Goal: Information Seeking & Learning: Learn about a topic

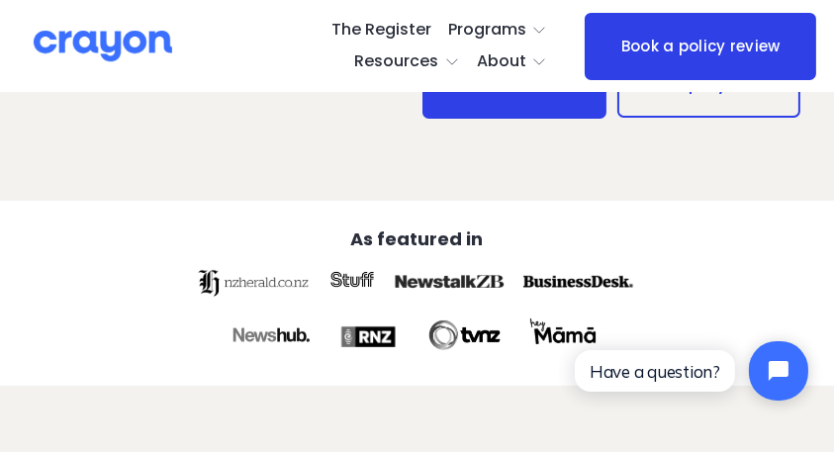
scroll to position [594, 0]
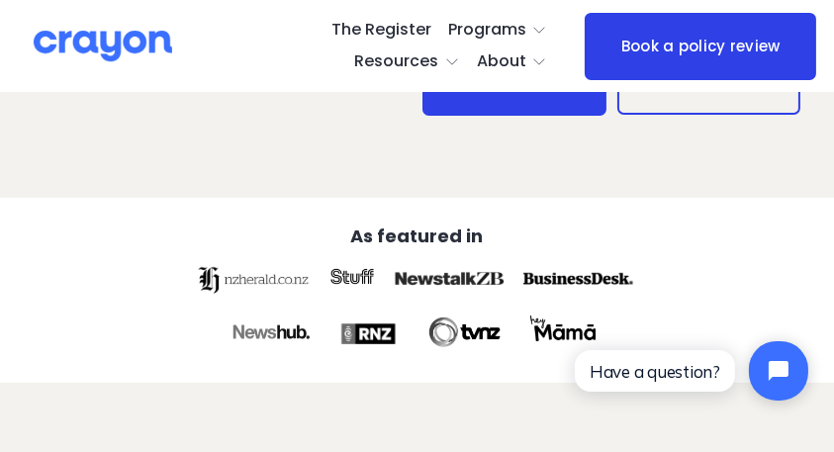
drag, startPoint x: 380, startPoint y: 338, endPoint x: 478, endPoint y: 261, distance: 124.7
click at [380, 338] on div at bounding box center [368, 334] width 70 height 44
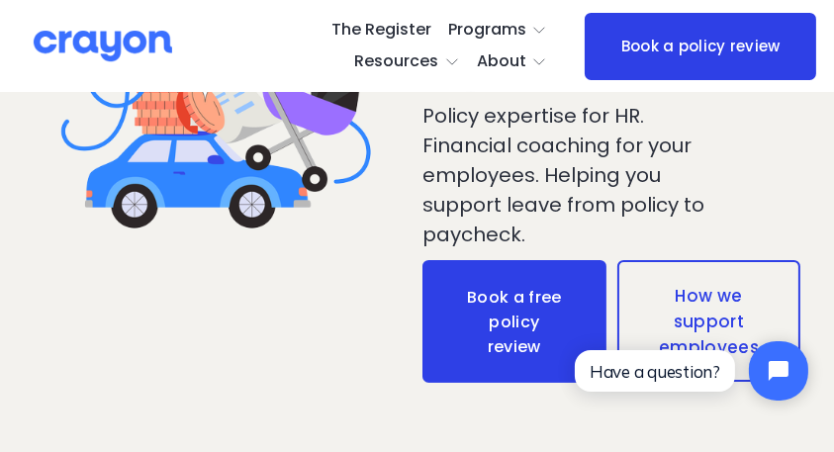
scroll to position [527, 0]
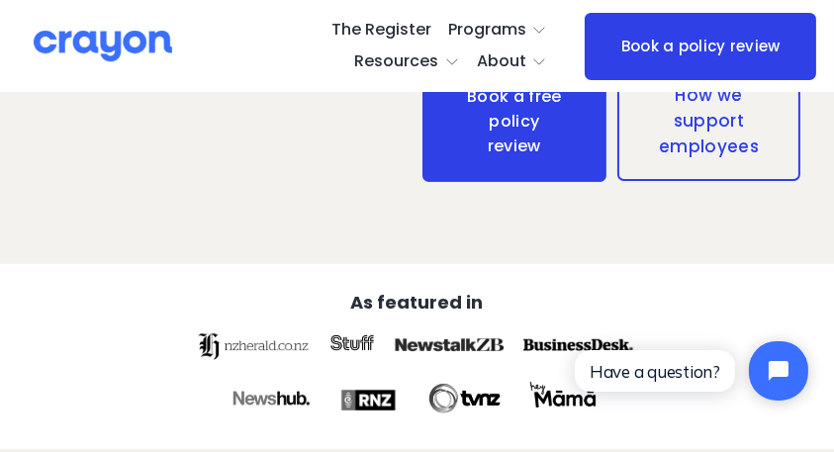
click at [698, 129] on link "How we support employees" at bounding box center [710, 120] width 184 height 122
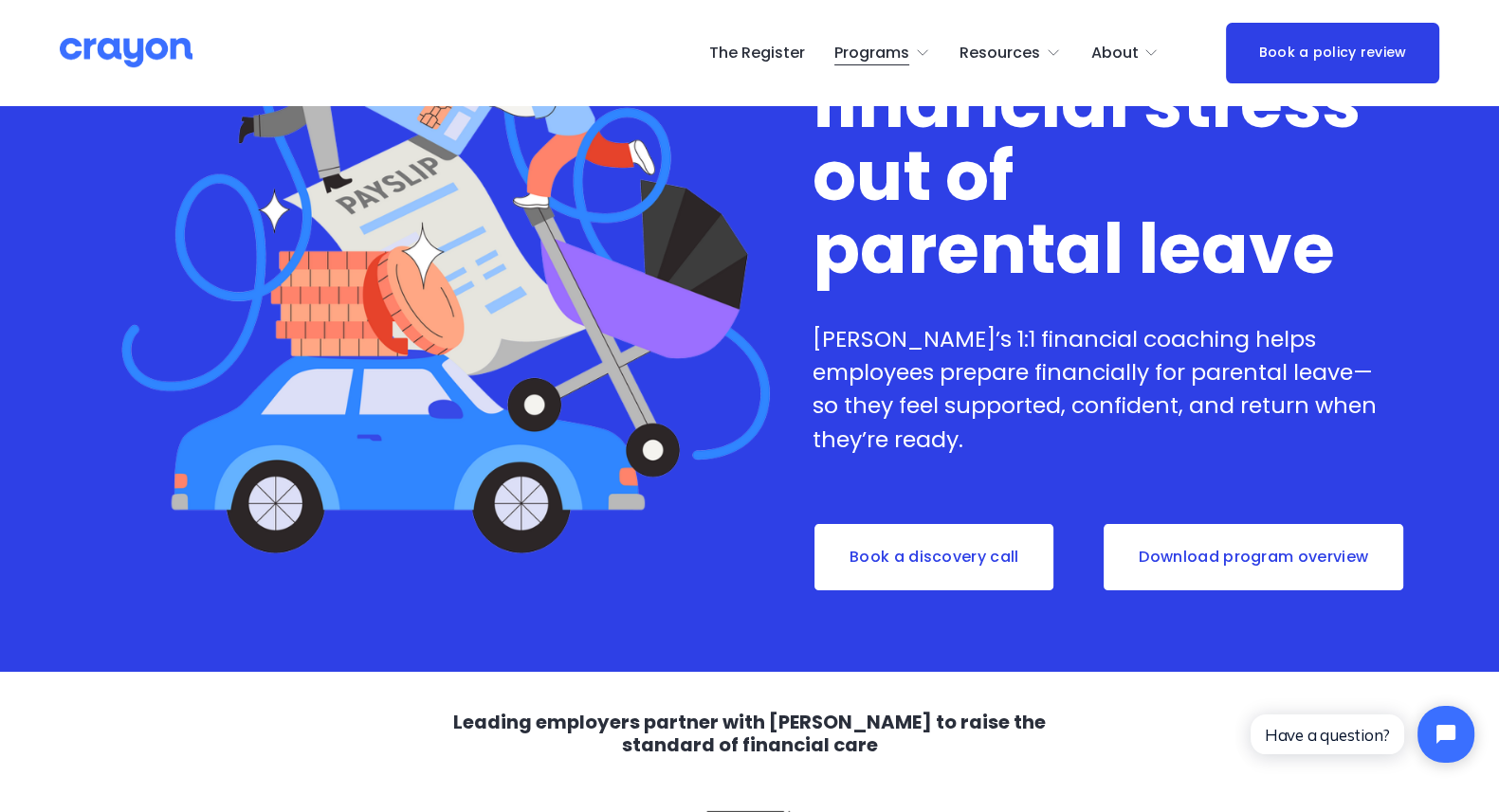
scroll to position [236, 0]
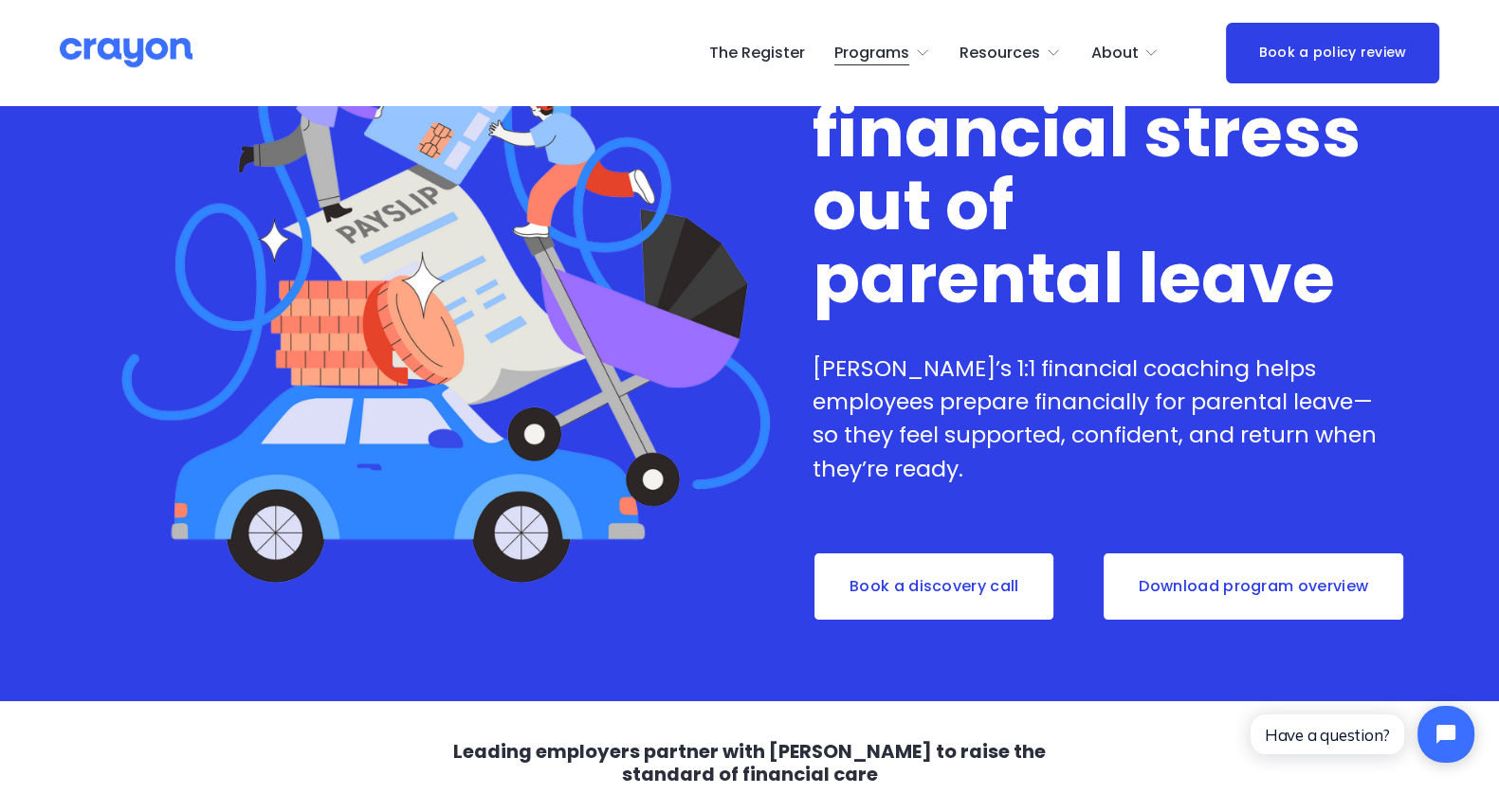
click at [1214, 587] on link "Download program overview" at bounding box center [1253, 586] width 304 height 70
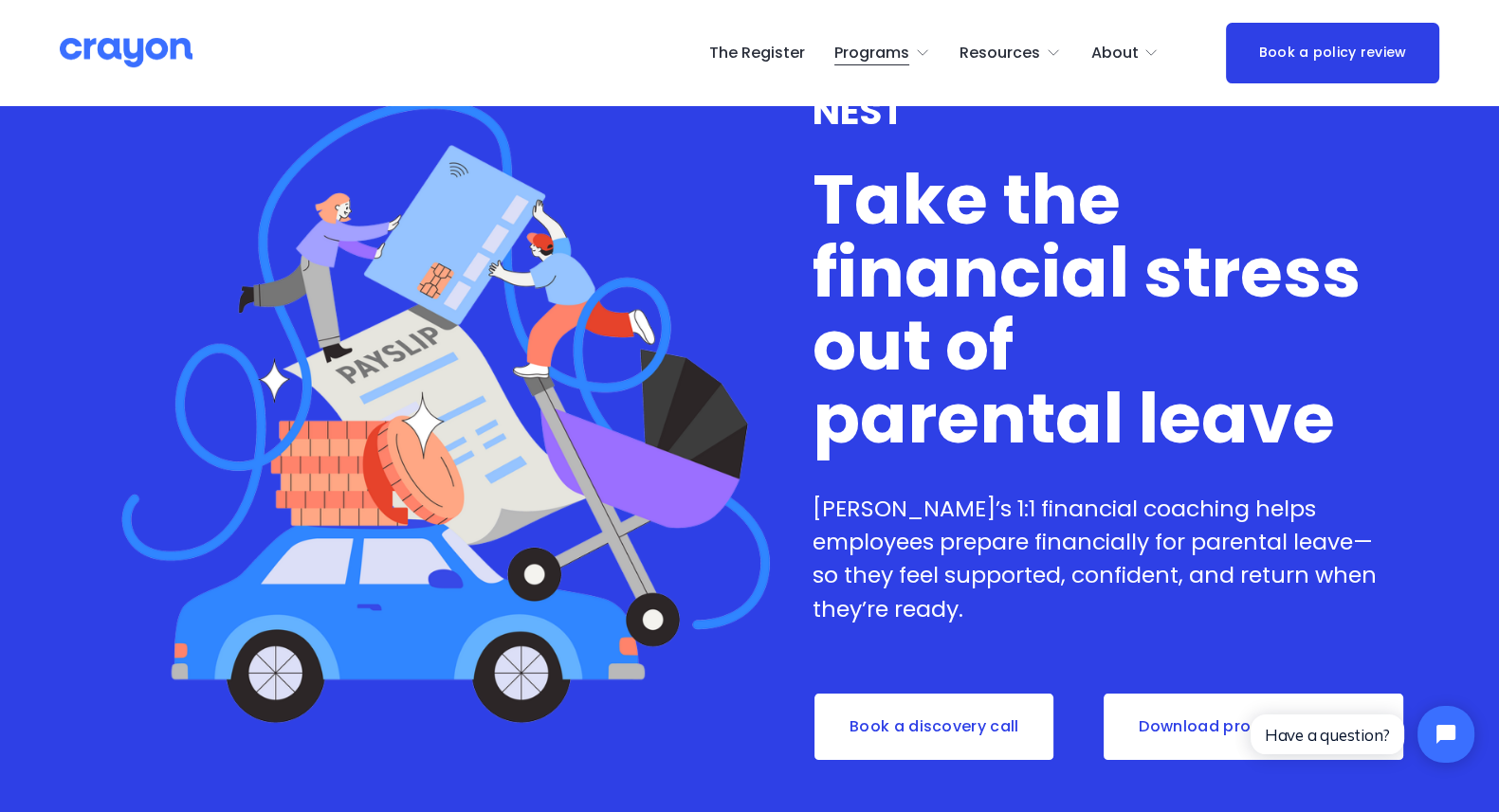
scroll to position [0, 0]
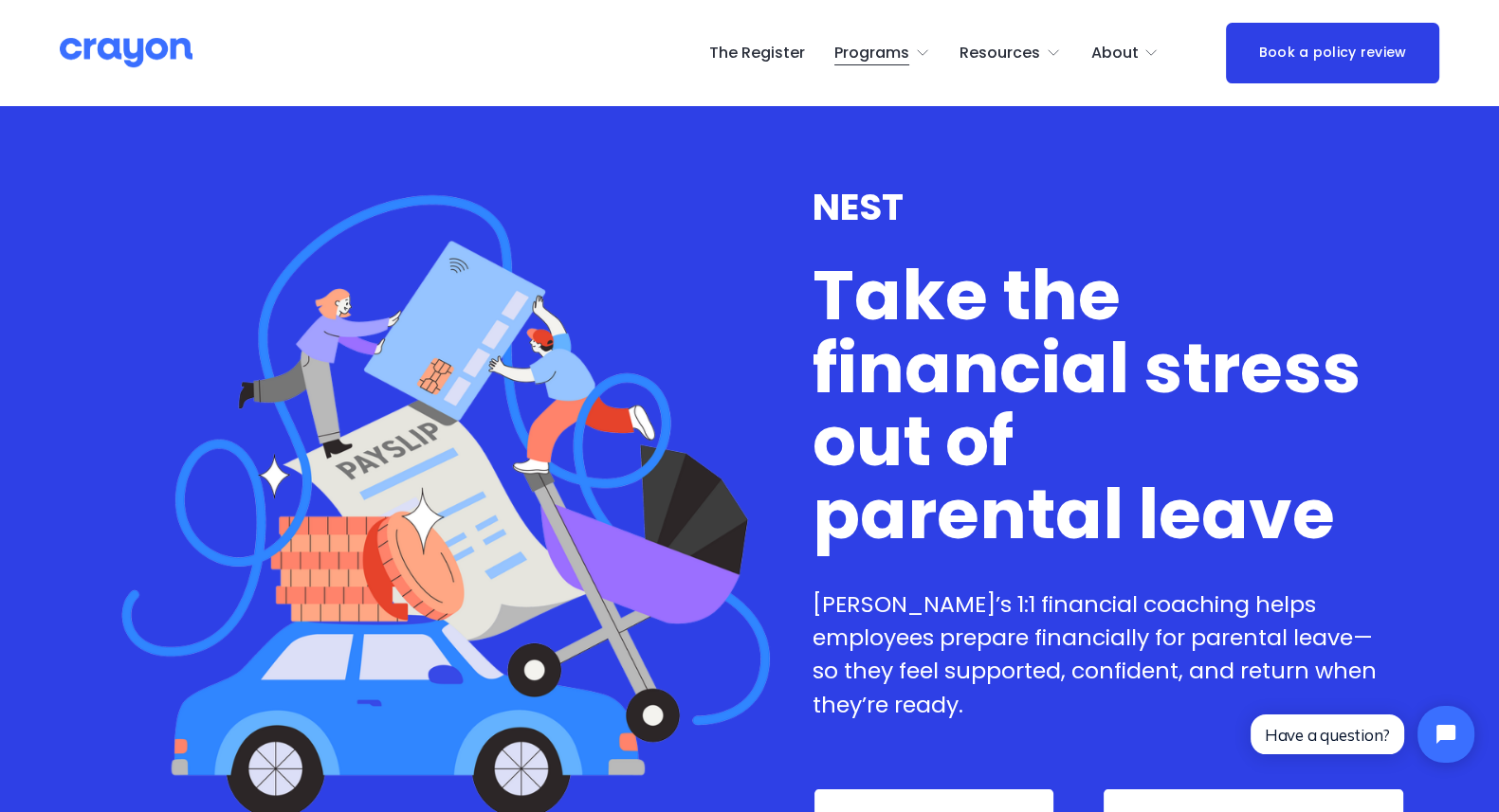
click at [0, 0] on span "Restart: Redundancy" at bounding box center [0, 0] width 0 height 0
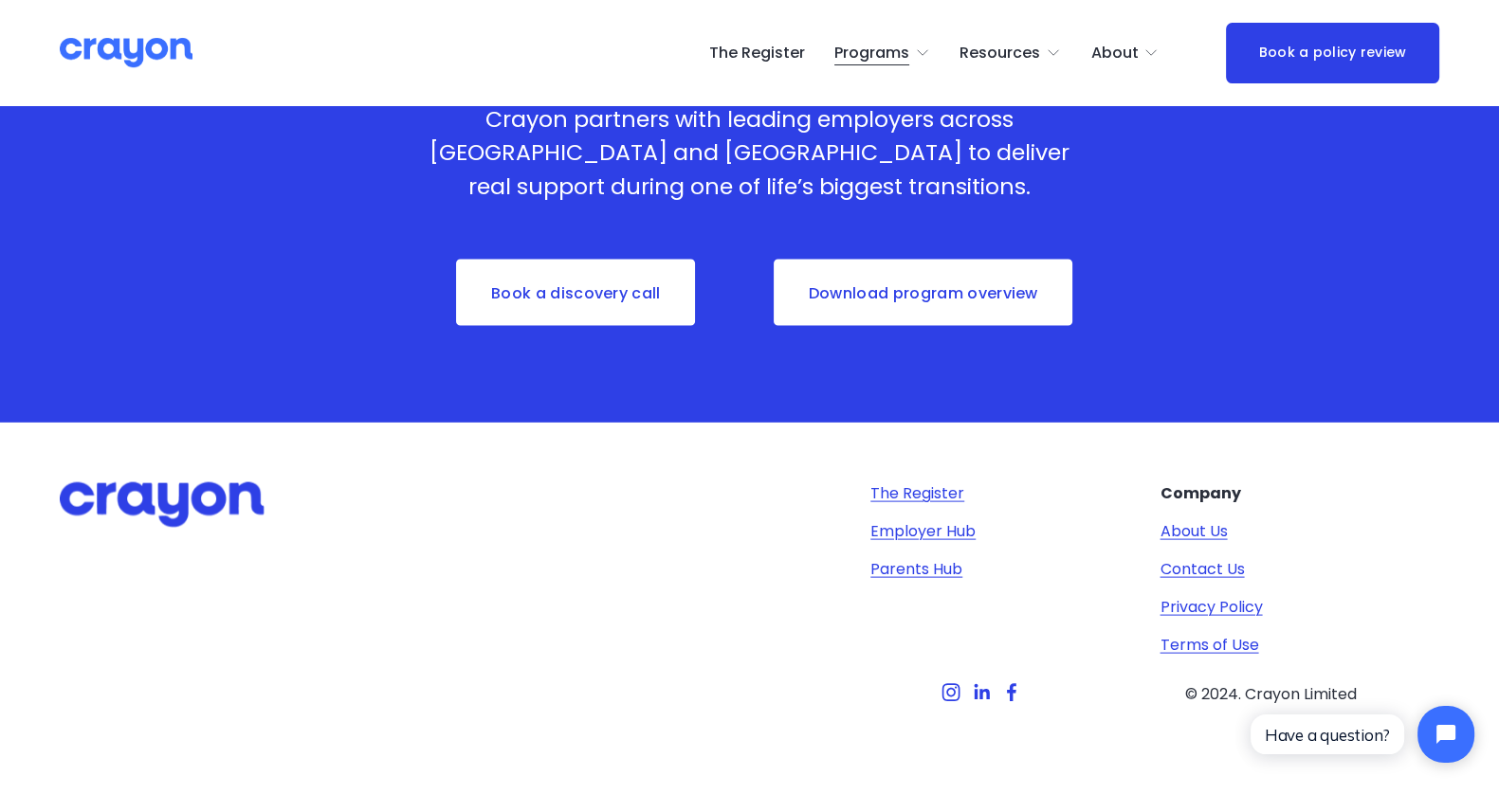
scroll to position [4857, 0]
click at [905, 505] on link "The Register" at bounding box center [917, 494] width 94 height 23
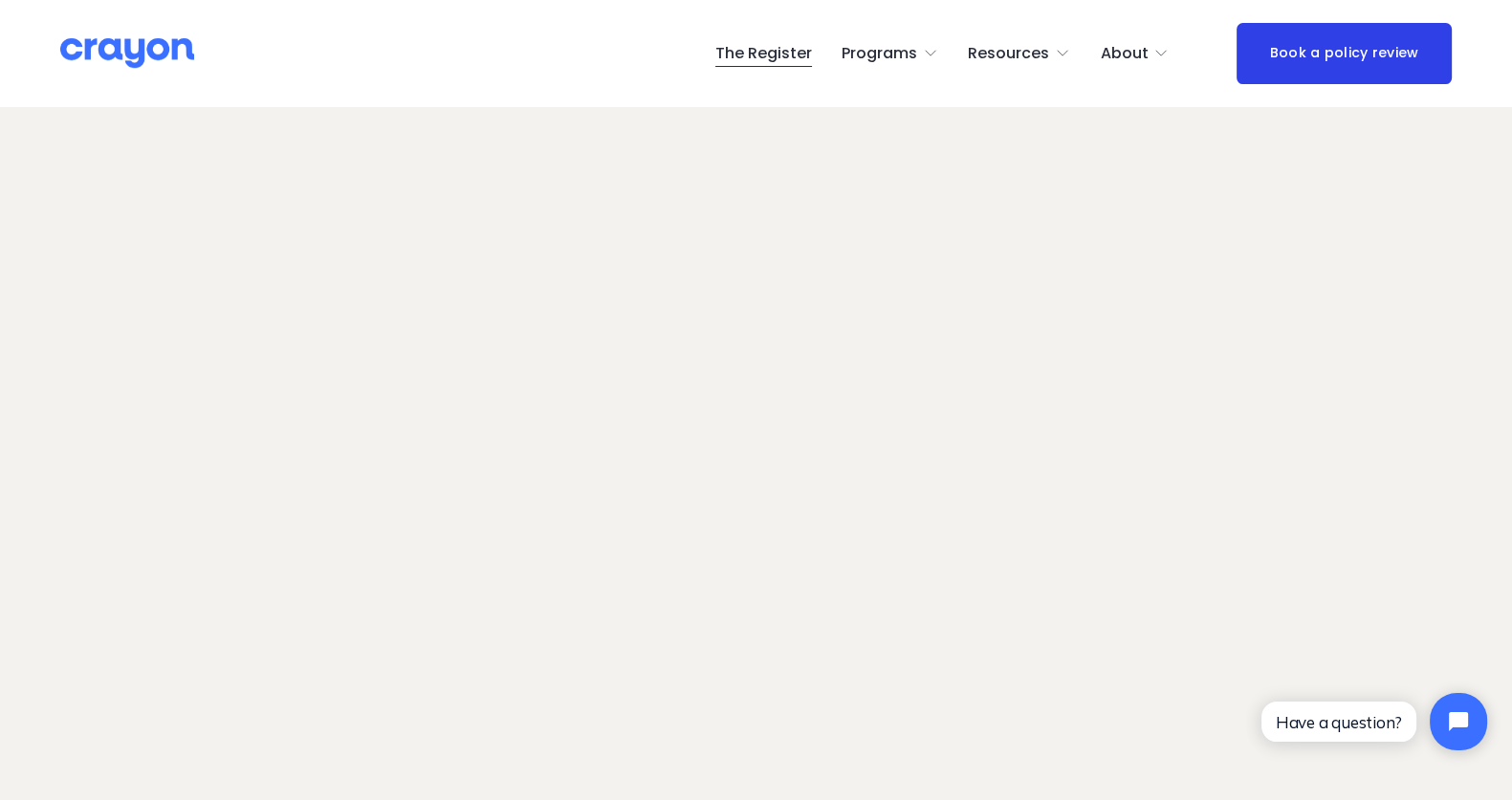
scroll to position [129, 0]
